Goal: Task Accomplishment & Management: Manage account settings

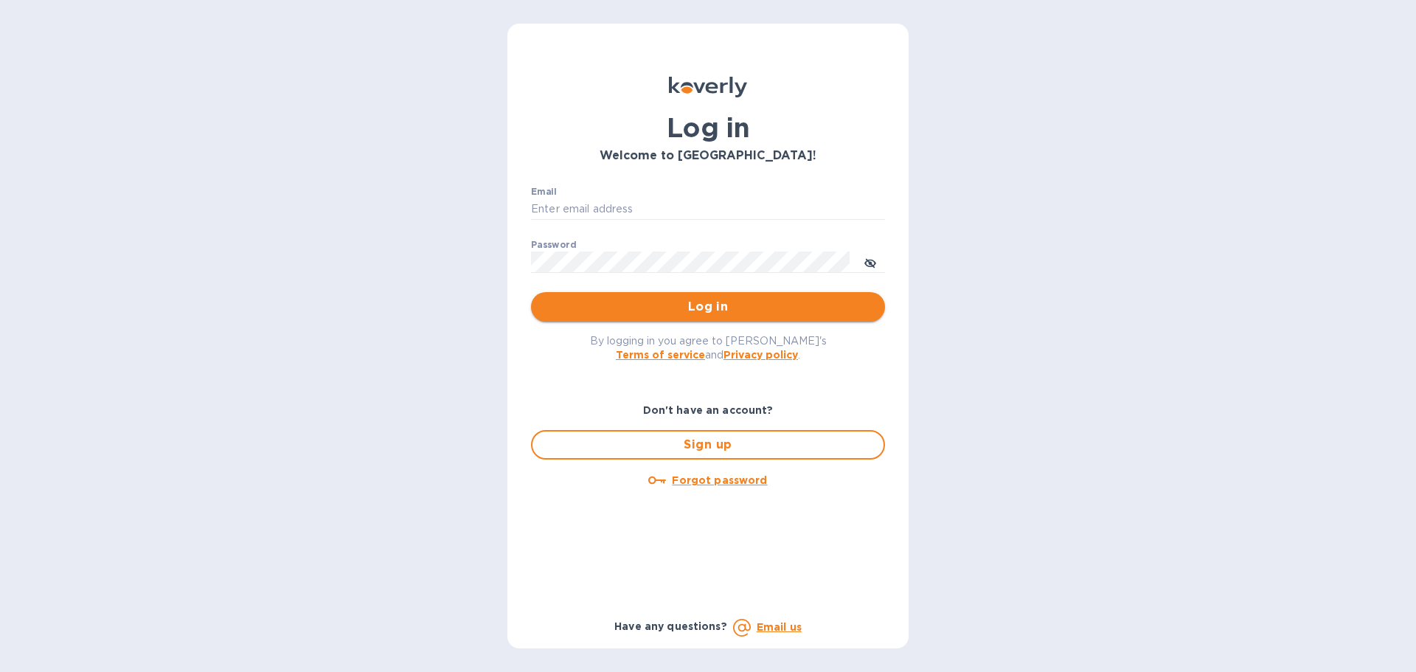
type input "[EMAIL_ADDRESS][DOMAIN_NAME]"
click at [700, 307] on span "Log in" at bounding box center [708, 307] width 330 height 18
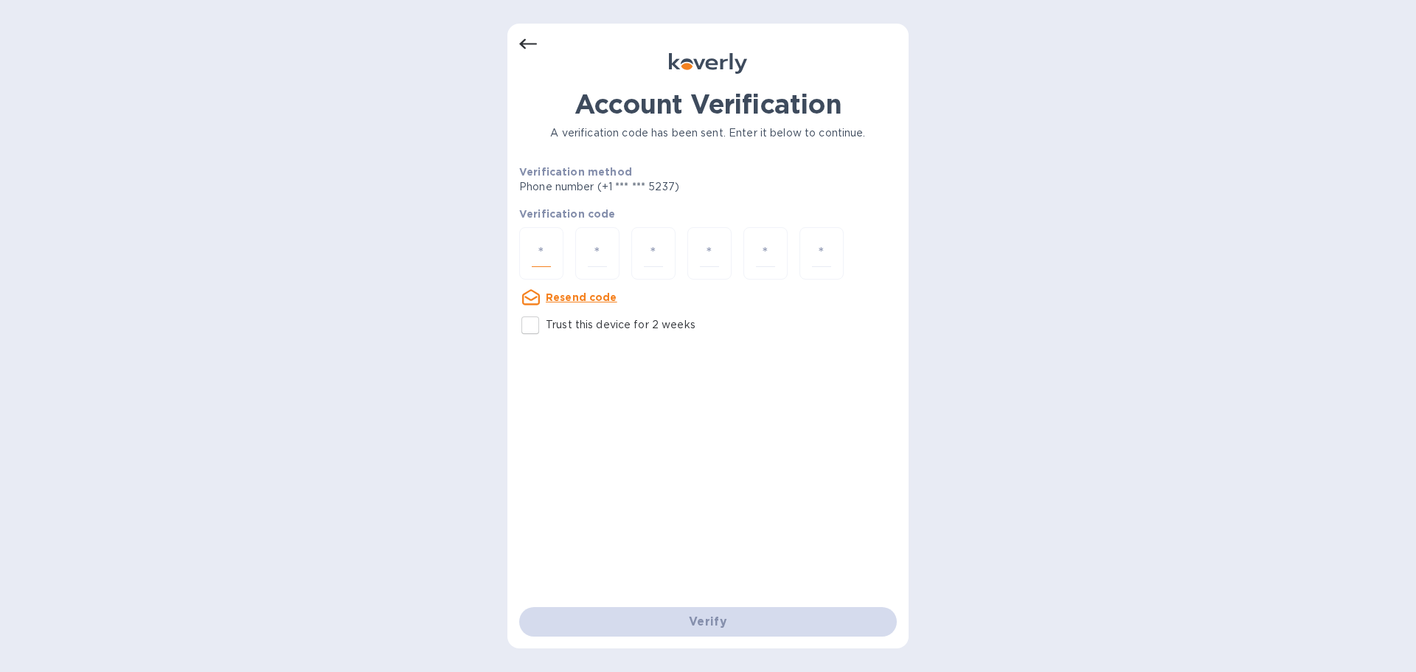
click at [547, 254] on input "number" at bounding box center [541, 253] width 19 height 27
type input "7"
type input "0"
type input "4"
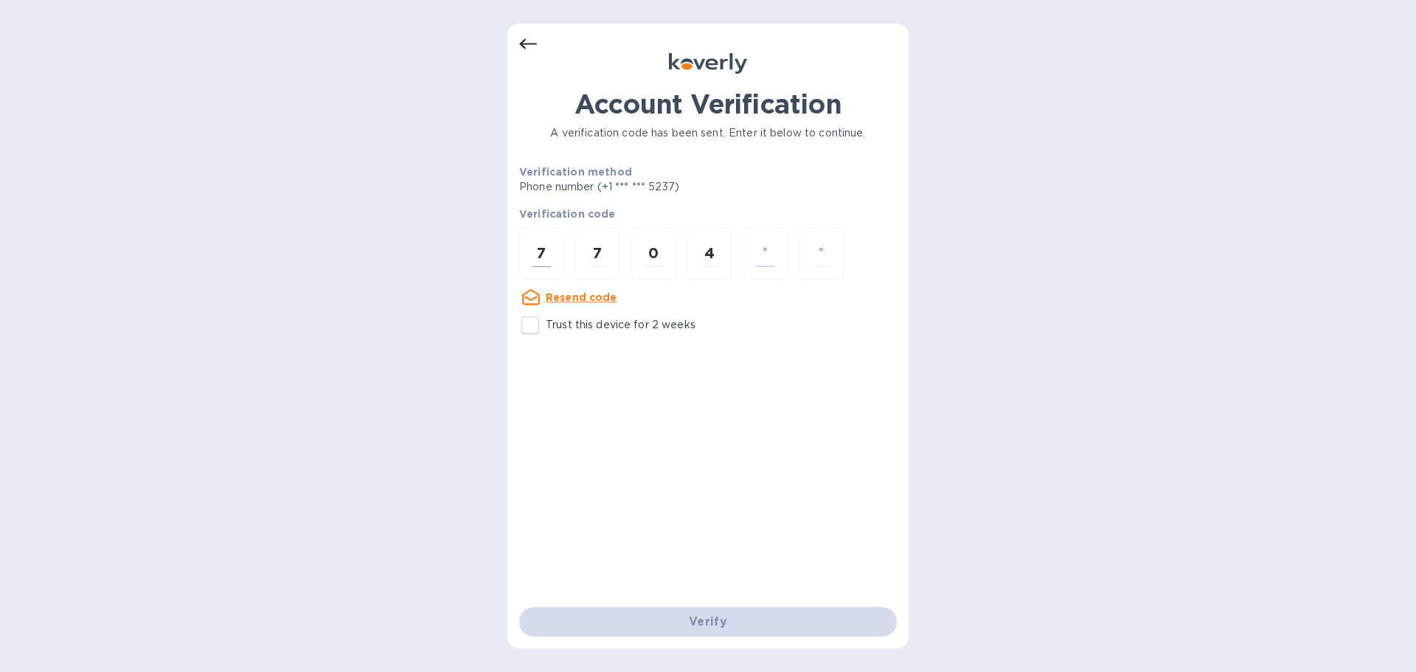
type input "7"
type input "5"
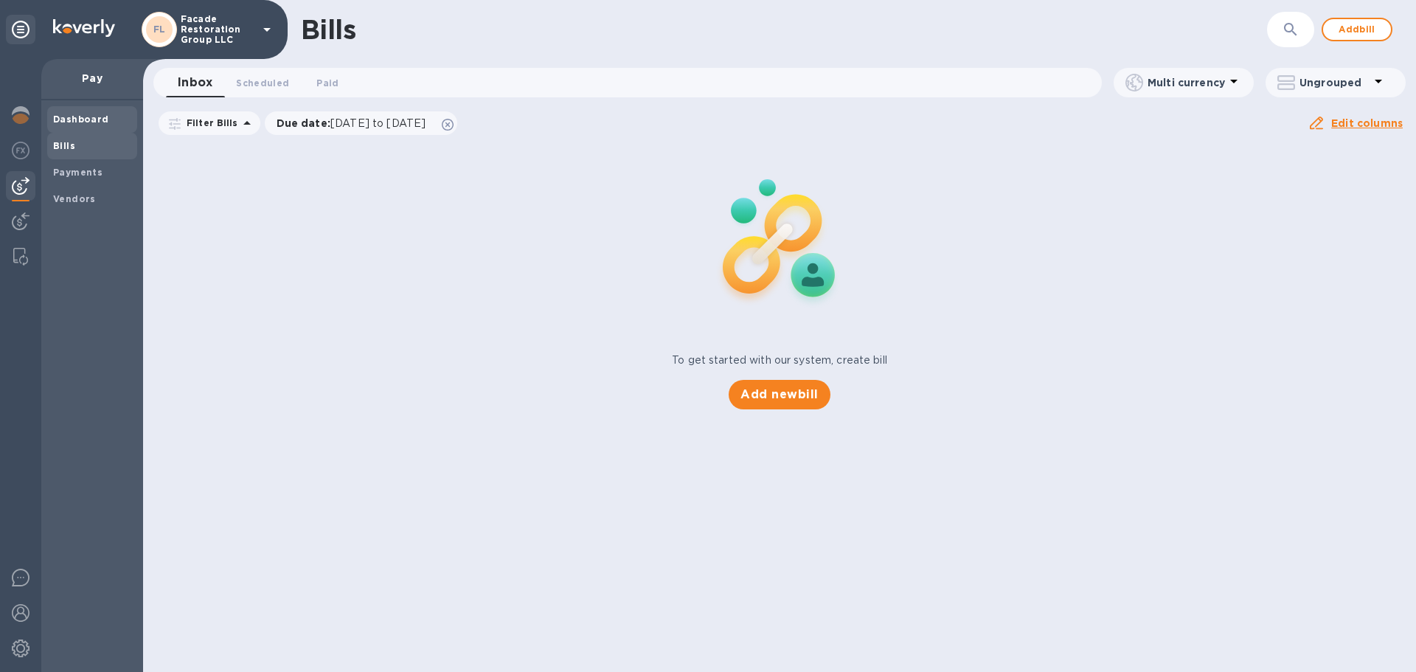
click at [75, 114] on b "Dashboard" at bounding box center [81, 119] width 56 height 11
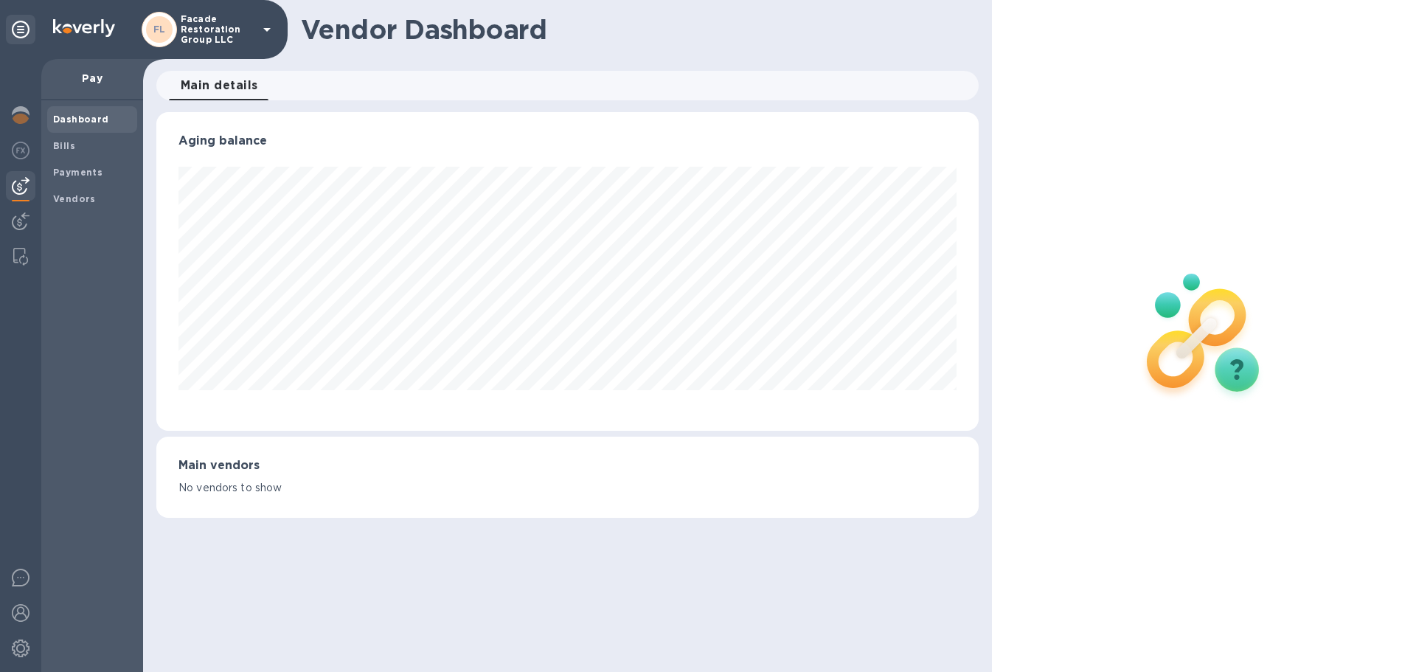
scroll to position [319, 821]
click at [79, 171] on b "Payments" at bounding box center [77, 172] width 49 height 11
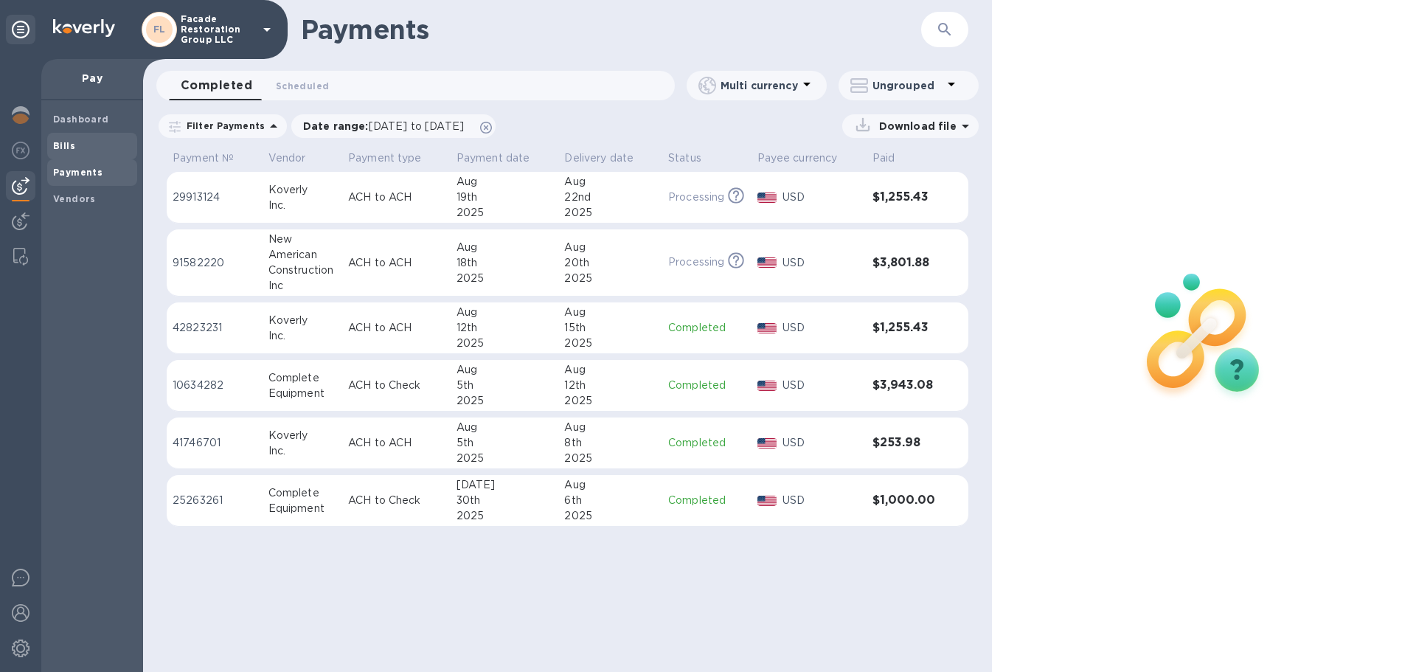
click at [68, 146] on b "Bills" at bounding box center [64, 145] width 22 height 11
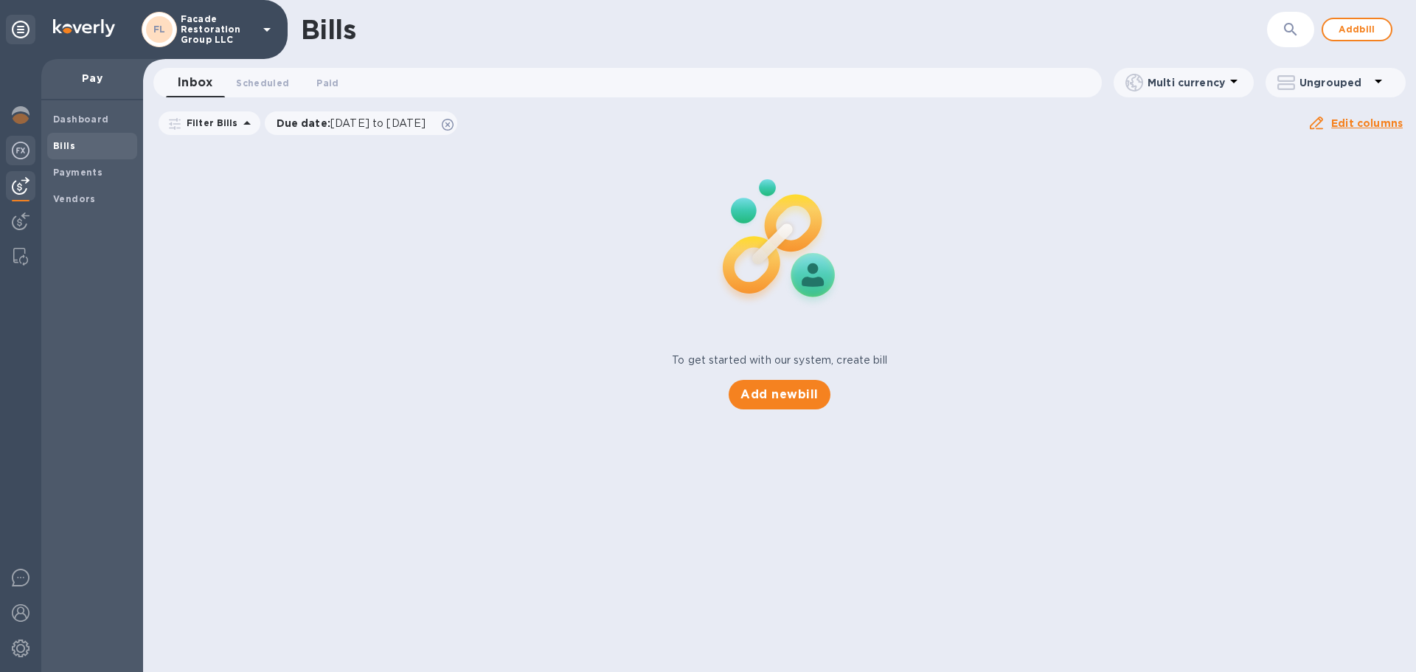
click at [25, 150] on img at bounding box center [21, 151] width 18 height 18
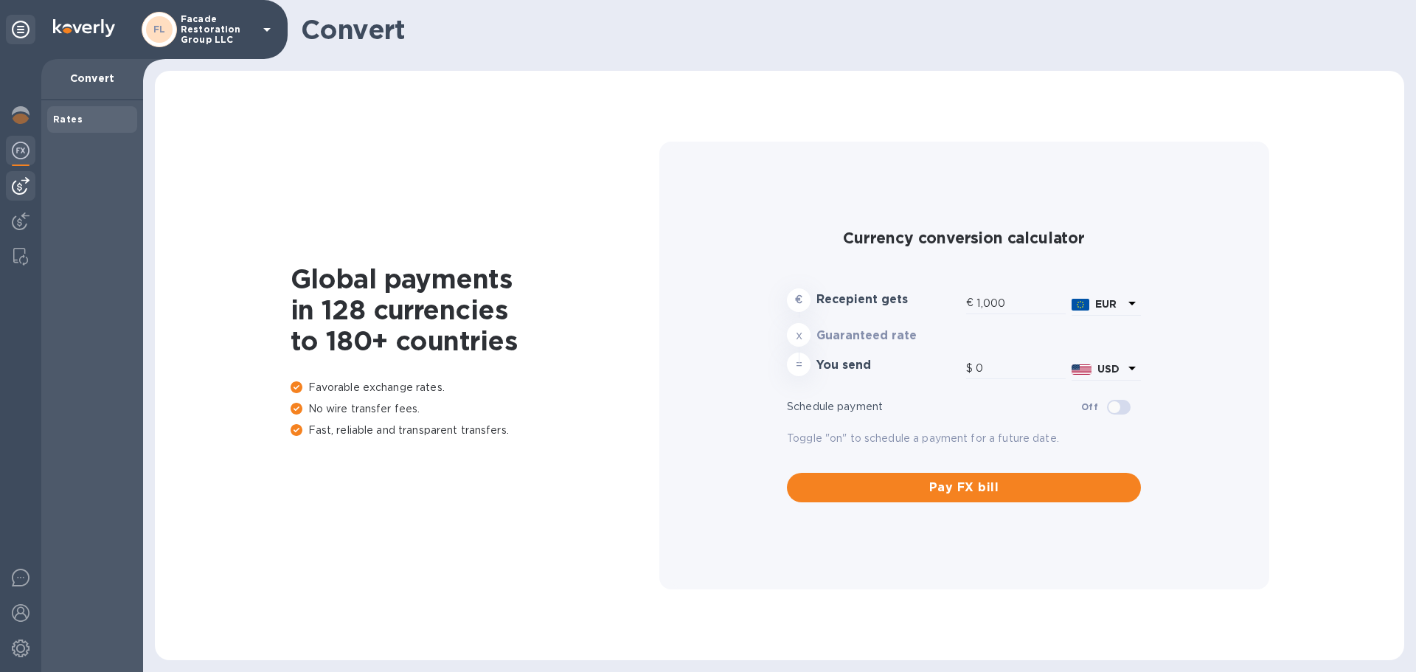
type input "1,174.05"
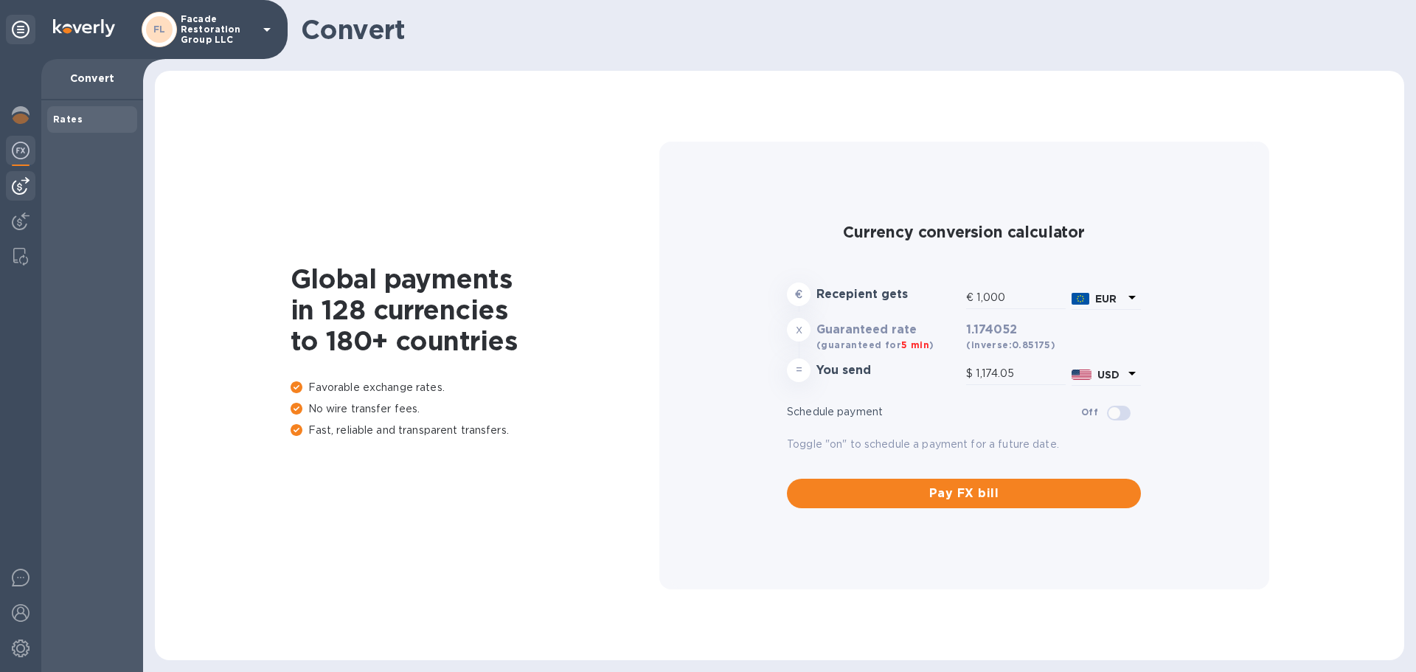
click at [21, 179] on img at bounding box center [21, 186] width 18 height 18
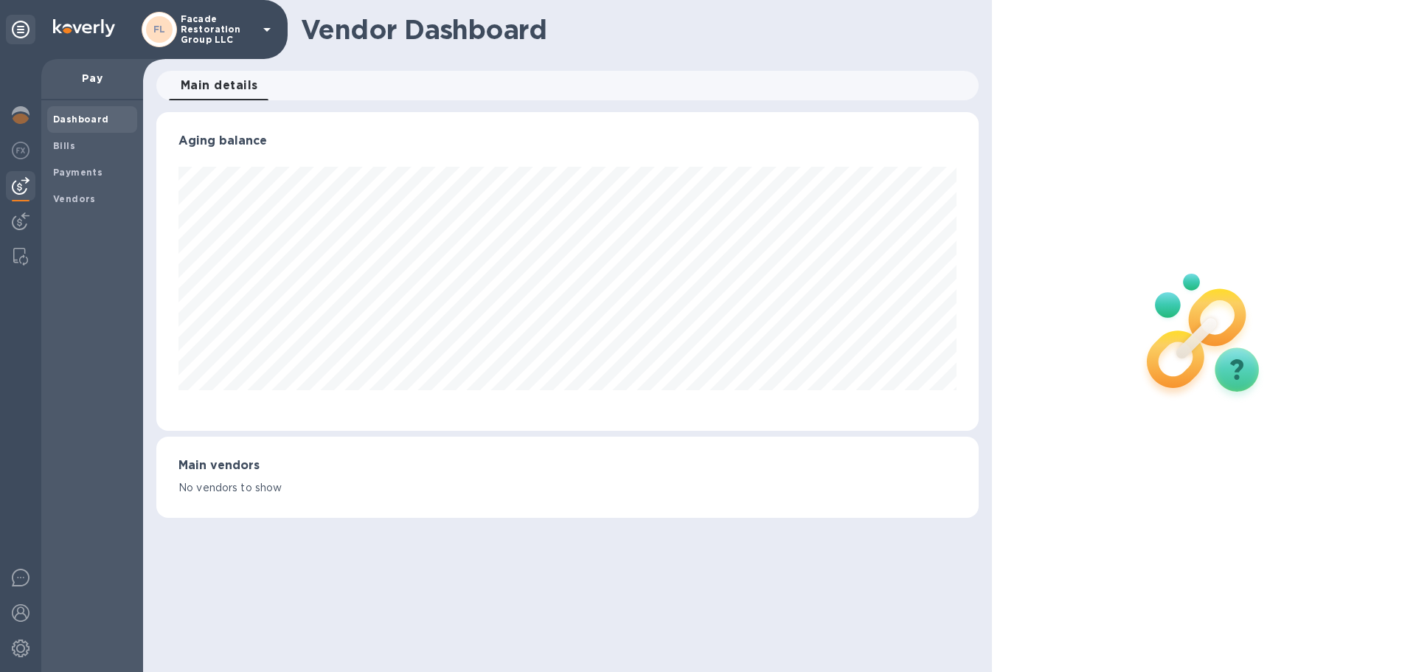
scroll to position [319, 821]
click at [17, 229] on img at bounding box center [21, 221] width 18 height 18
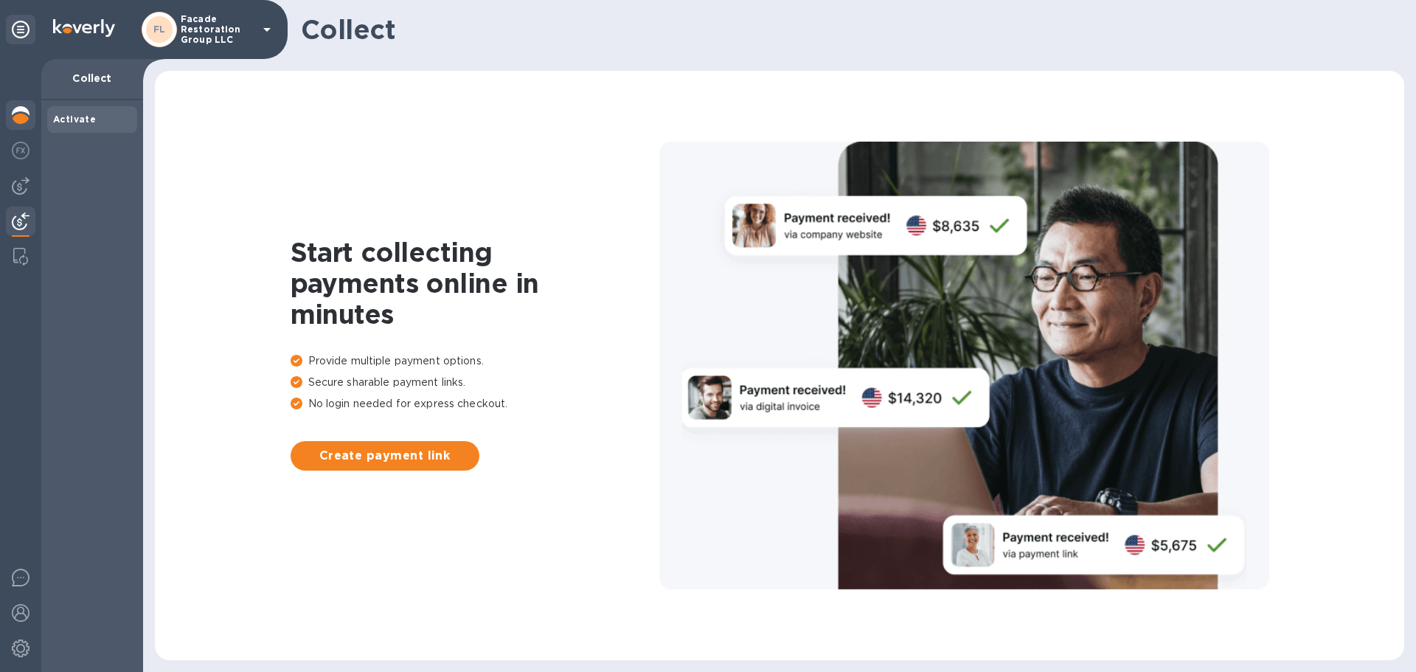
click at [15, 118] on img at bounding box center [21, 115] width 18 height 18
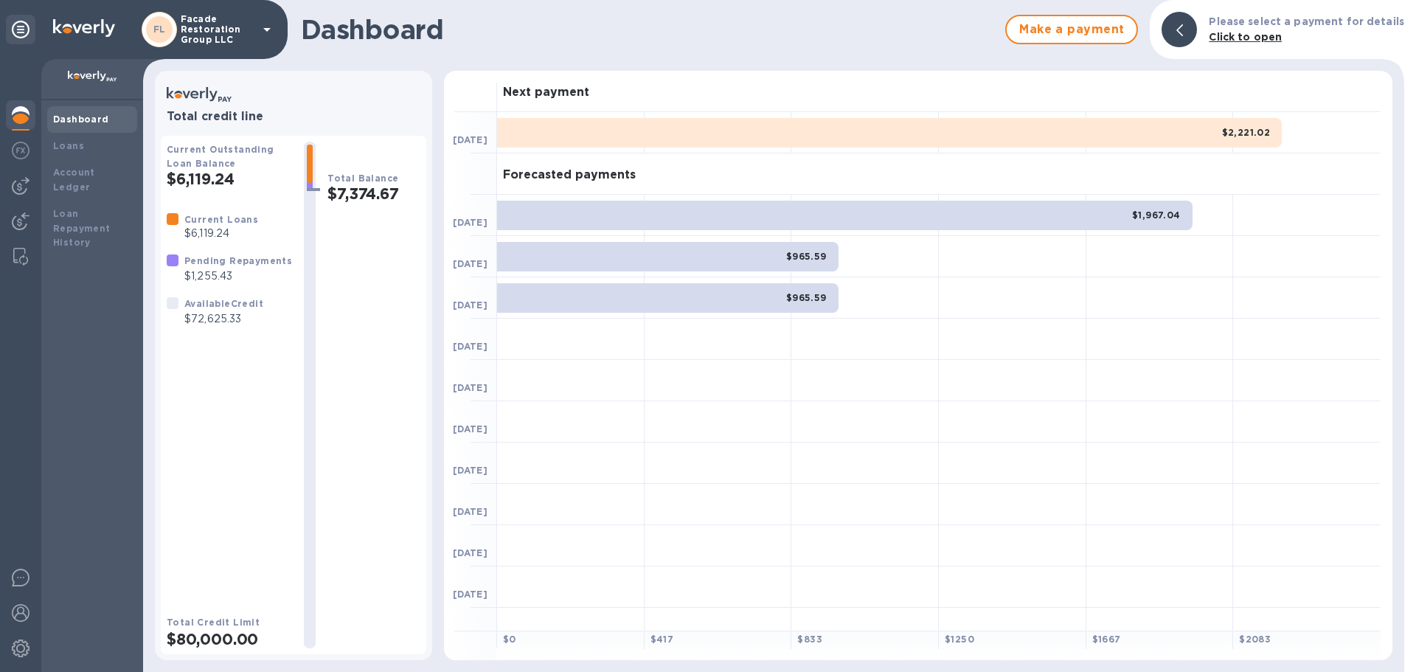
click at [862, 485] on div at bounding box center [864, 504] width 147 height 41
click at [18, 24] on icon at bounding box center [21, 30] width 18 height 18
